Goal: Find specific page/section: Find specific page/section

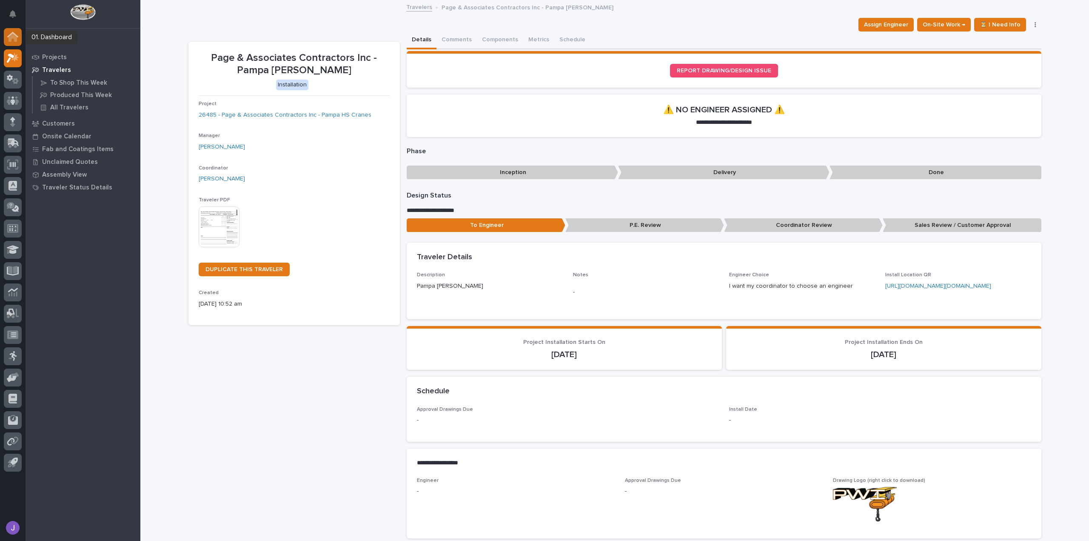
click at [14, 41] on icon at bounding box center [12, 37] width 11 height 10
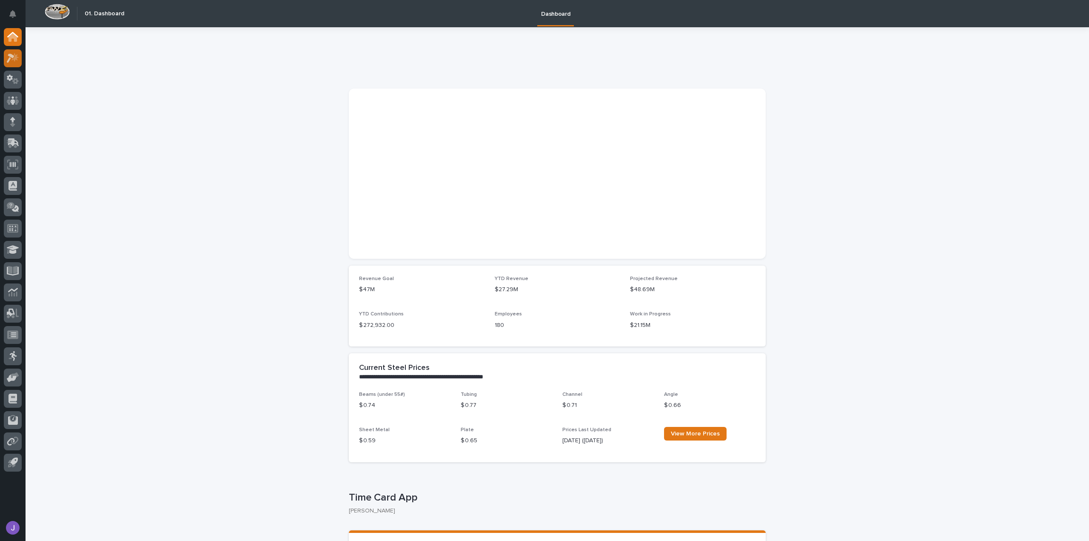
click at [20, 61] on div at bounding box center [13, 58] width 18 height 18
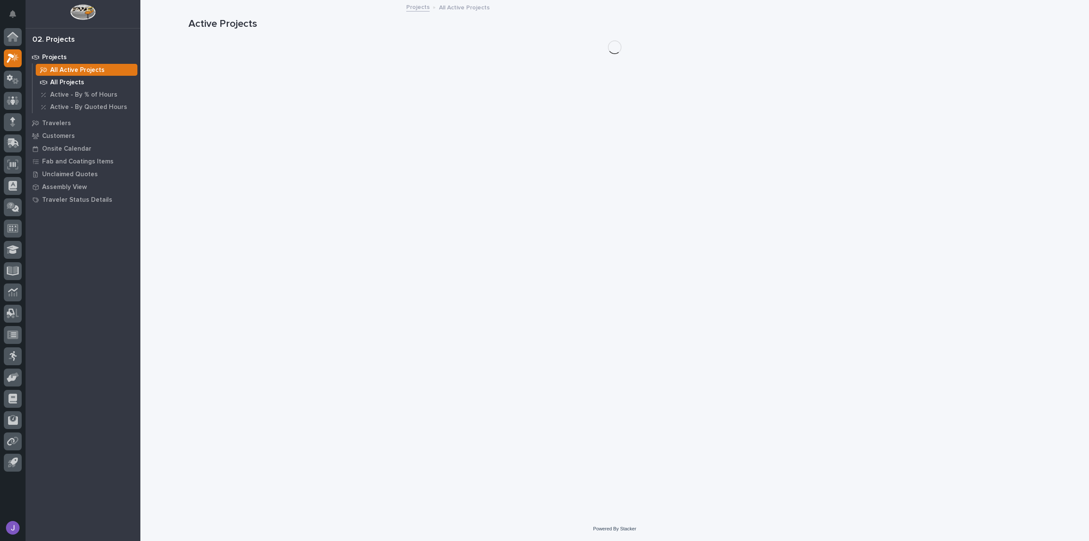
click at [69, 83] on p "All Projects" at bounding box center [67, 83] width 34 height 8
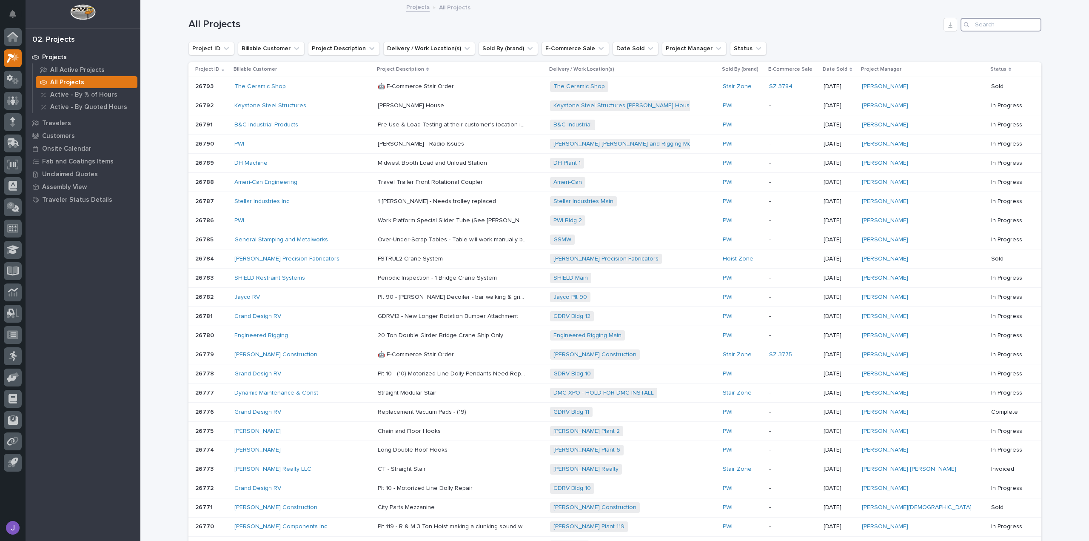
click at [971, 25] on input "Search" at bounding box center [1001, 25] width 81 height 14
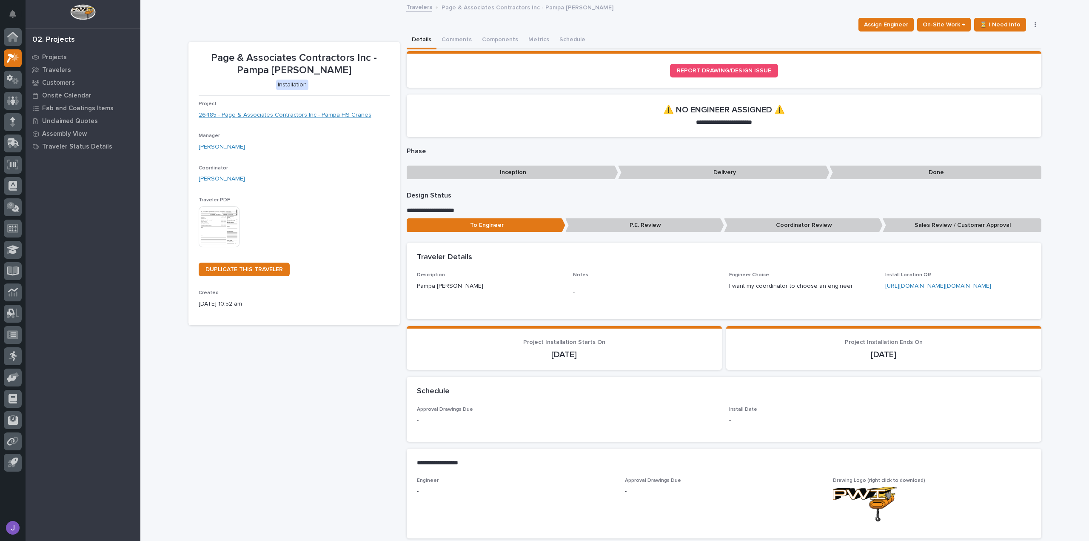
click at [299, 114] on link "26485 - Page & Associates Contractors Inc - Pampa HS Cranes" at bounding box center [285, 115] width 173 height 9
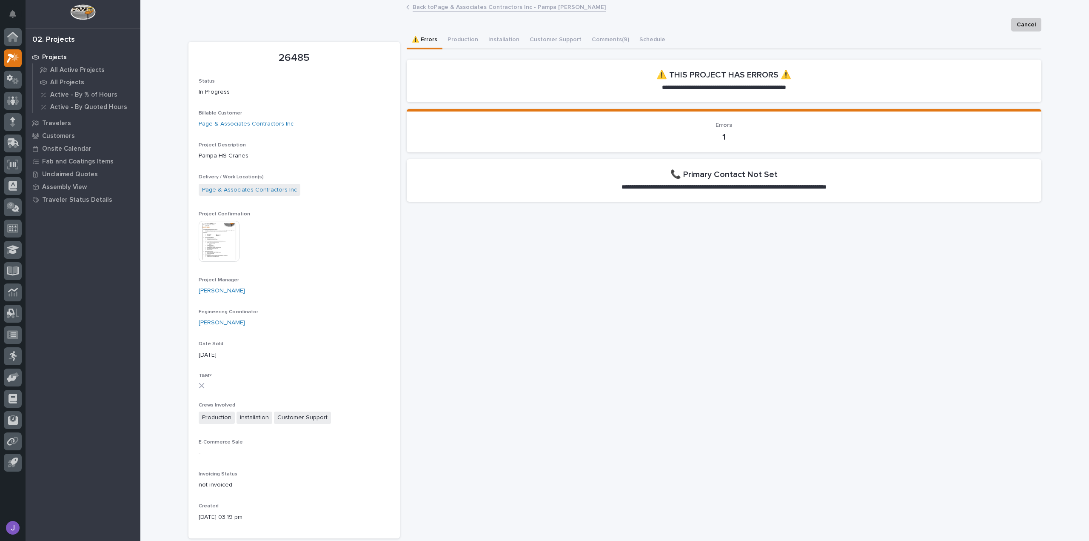
click at [200, 240] on img at bounding box center [219, 241] width 41 height 41
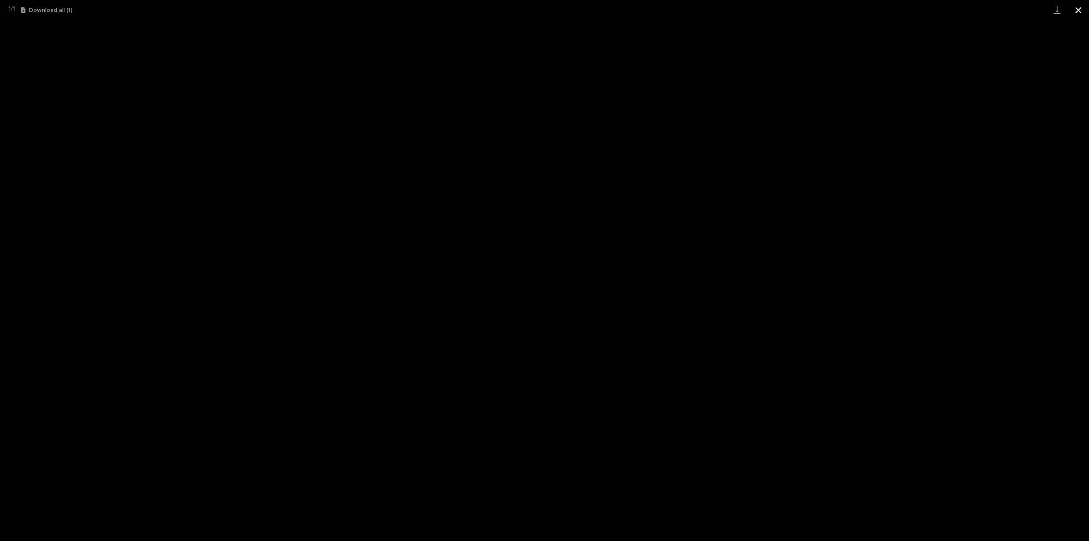
click at [1078, 12] on button "Close gallery" at bounding box center [1078, 10] width 21 height 20
